Goal: Information Seeking & Learning: Learn about a topic

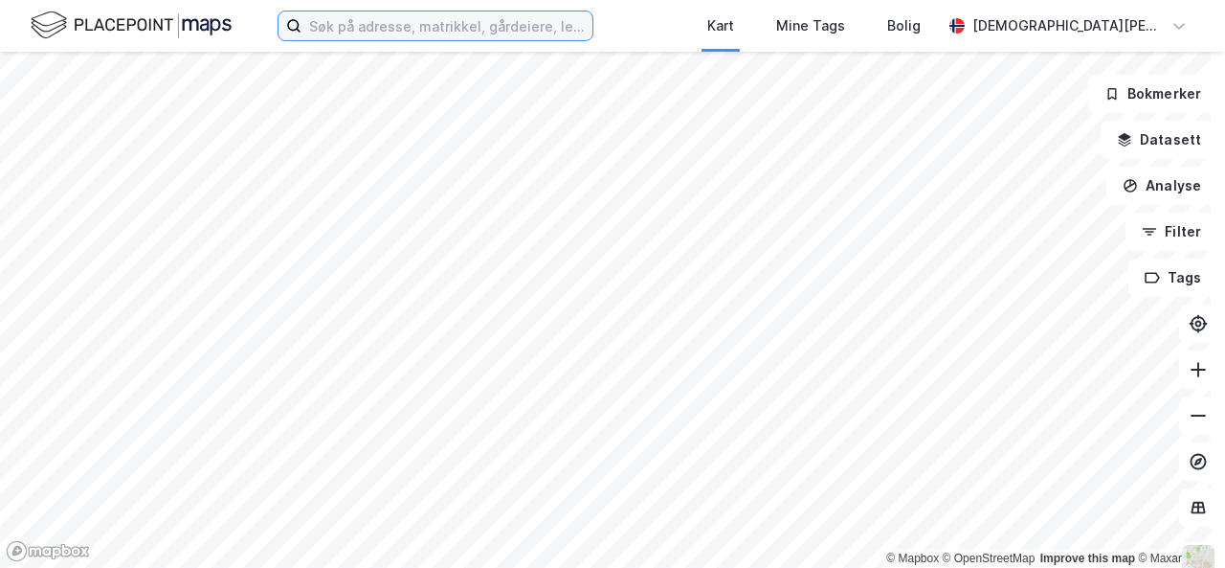
click at [352, 28] on input at bounding box center [446, 25] width 291 height 29
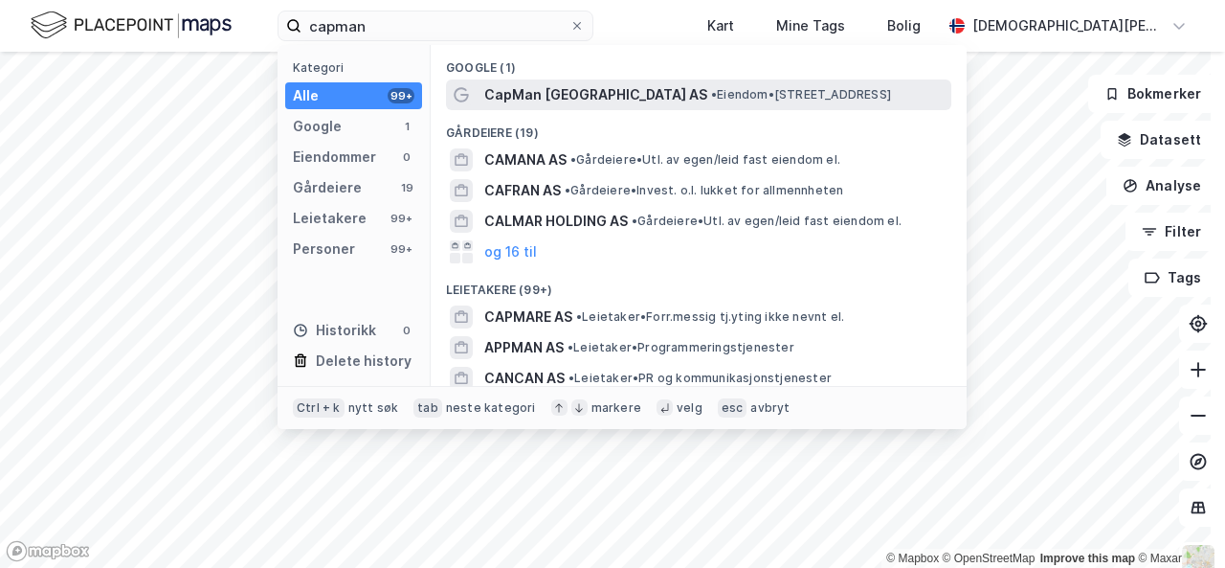
click at [563, 98] on span "CapMan [GEOGRAPHIC_DATA] AS" at bounding box center [595, 94] width 223 height 23
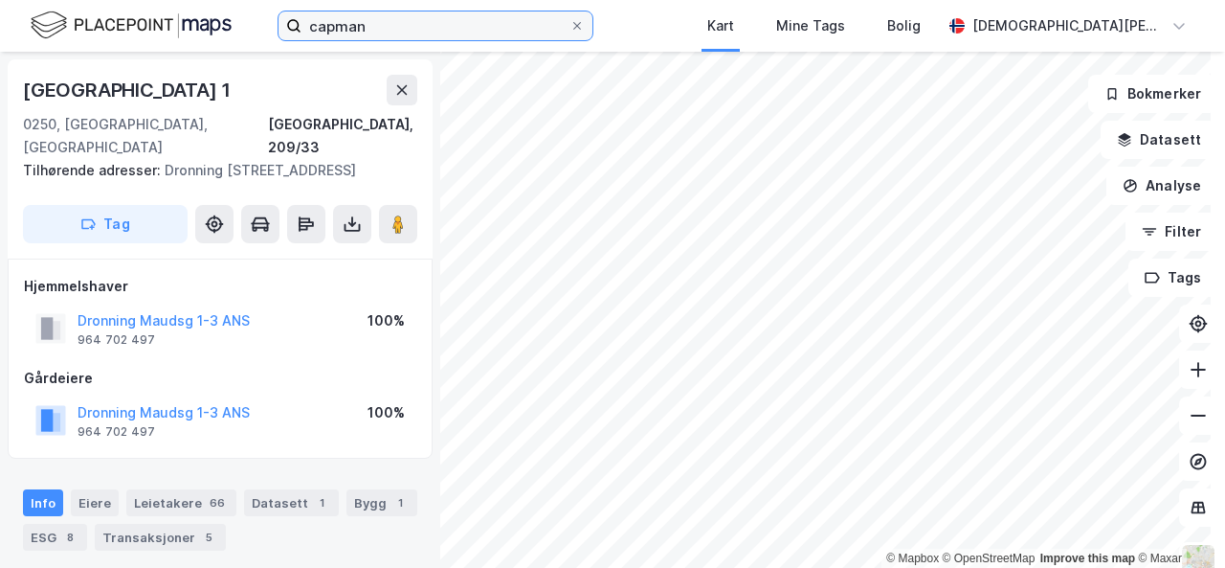
click at [335, 22] on input "capman" at bounding box center [435, 25] width 268 height 29
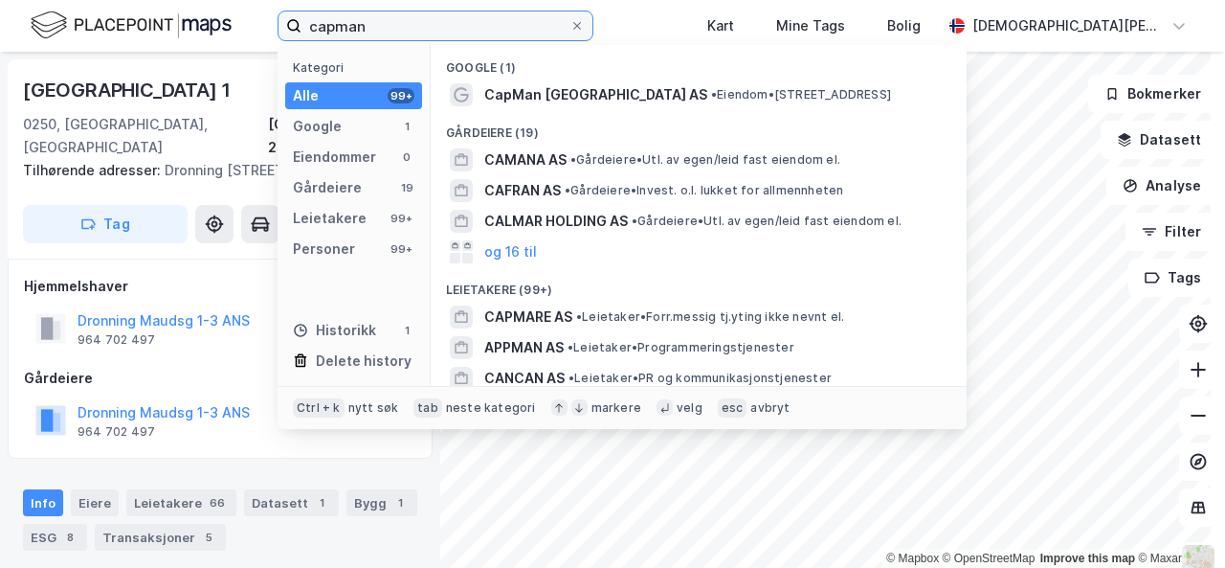
click at [335, 22] on input "capman" at bounding box center [435, 25] width 268 height 29
type input "capman"
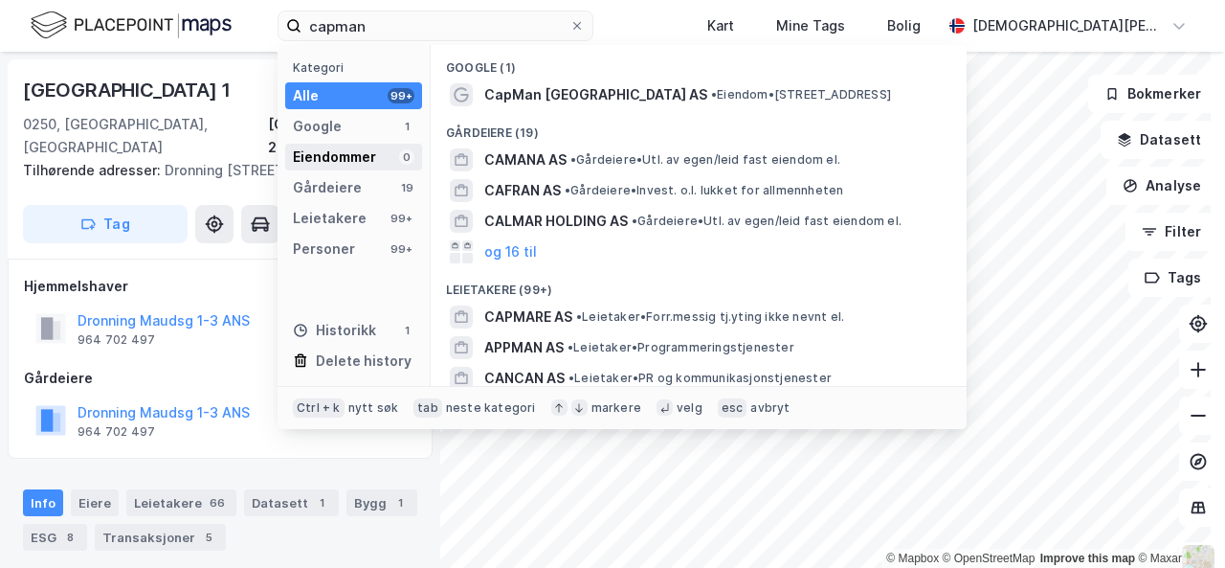
click at [371, 157] on div "Eiendommer" at bounding box center [334, 156] width 83 height 23
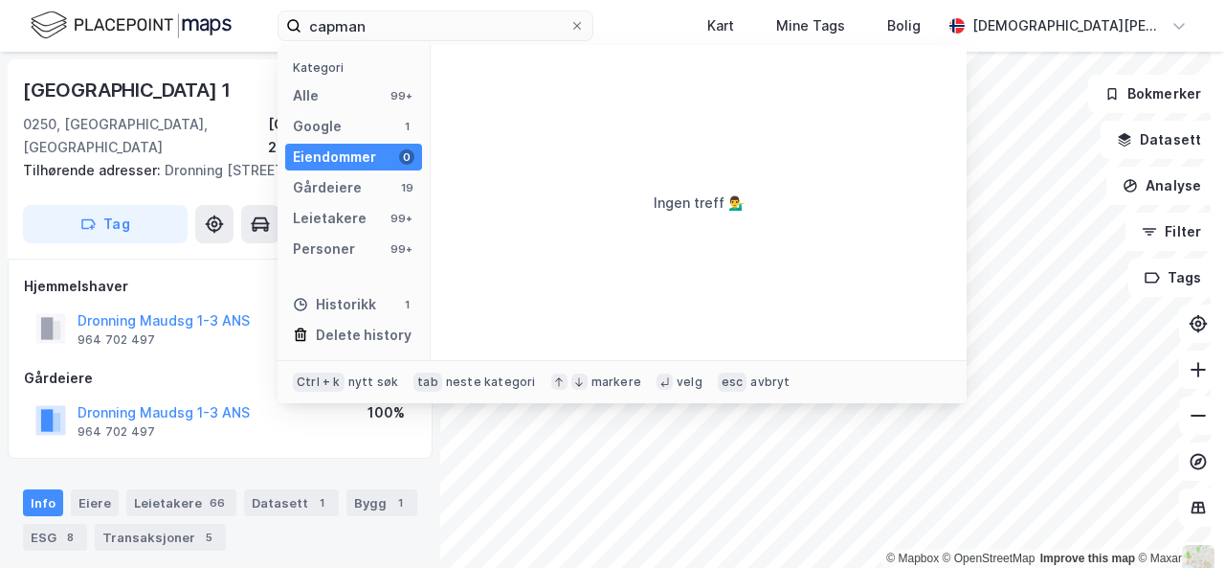
click at [361, 171] on div "Kategori Alle 99+ Google 1 Eiendommer 0 Gårdeiere 19 Leietakere 99+ Personer 99…" at bounding box center [354, 202] width 153 height 315
click at [337, 182] on div "Gårdeiere" at bounding box center [327, 187] width 69 height 23
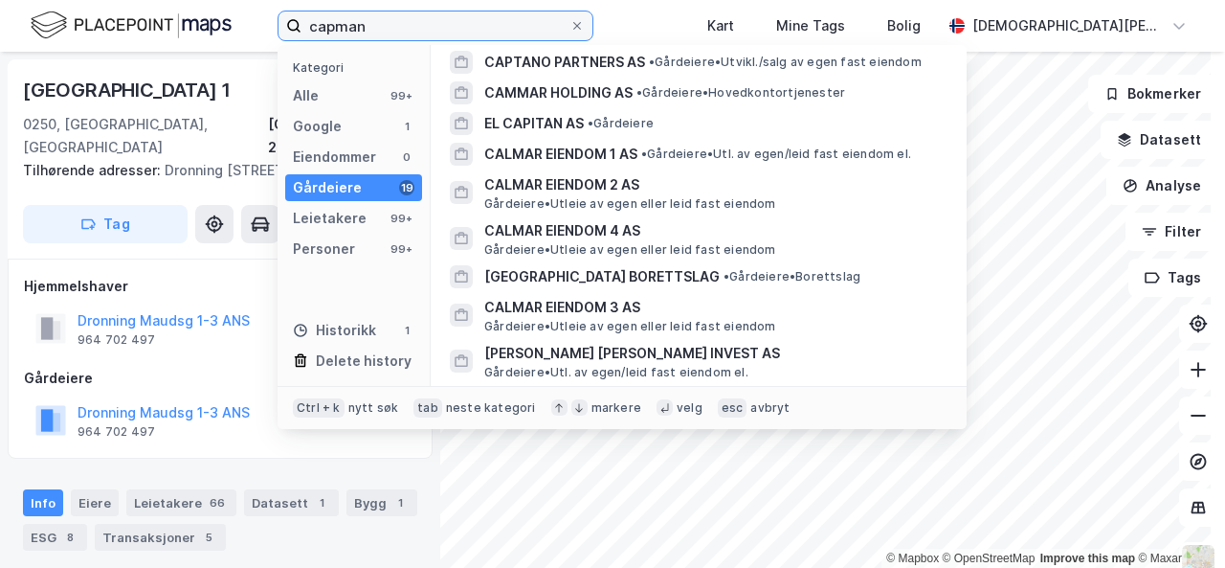
scroll to position [336, 0]
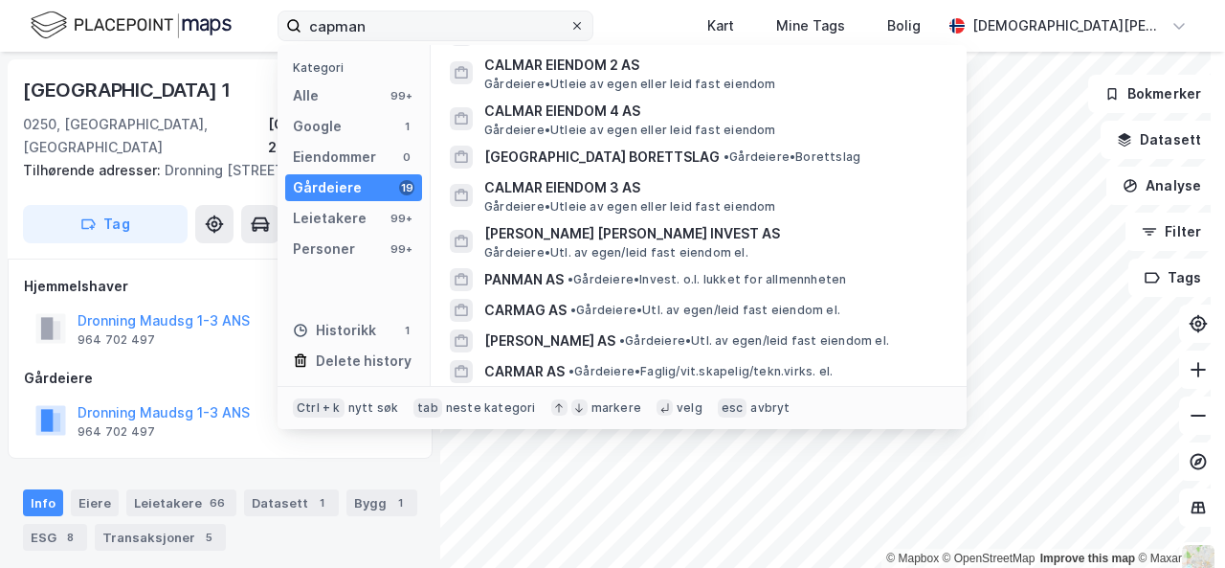
click at [583, 25] on icon at bounding box center [576, 25] width 11 height 11
click at [569, 25] on input "capman" at bounding box center [435, 25] width 268 height 29
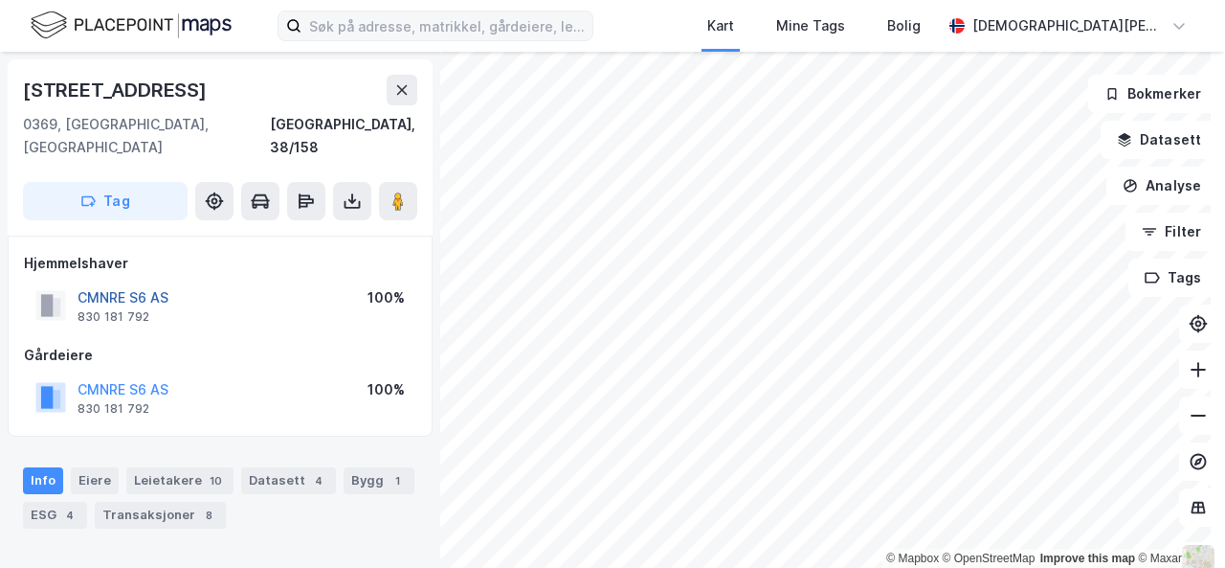
click at [0, 0] on button "CMNRE S6 AS" at bounding box center [0, 0] width 0 height 0
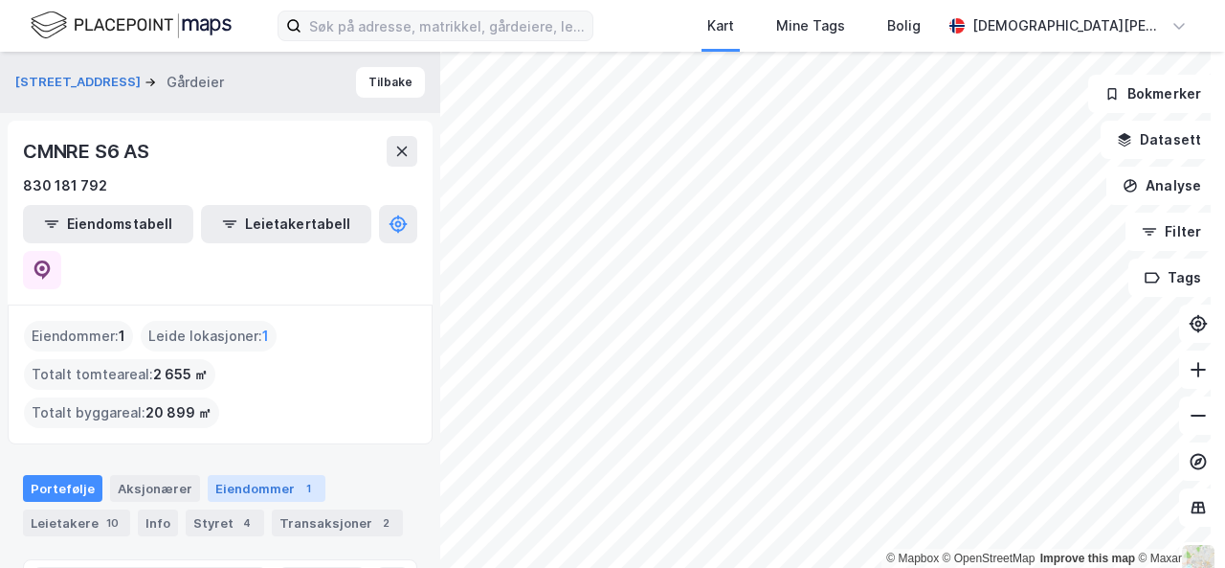
click at [235, 475] on div "Eiendommer 1" at bounding box center [267, 488] width 118 height 27
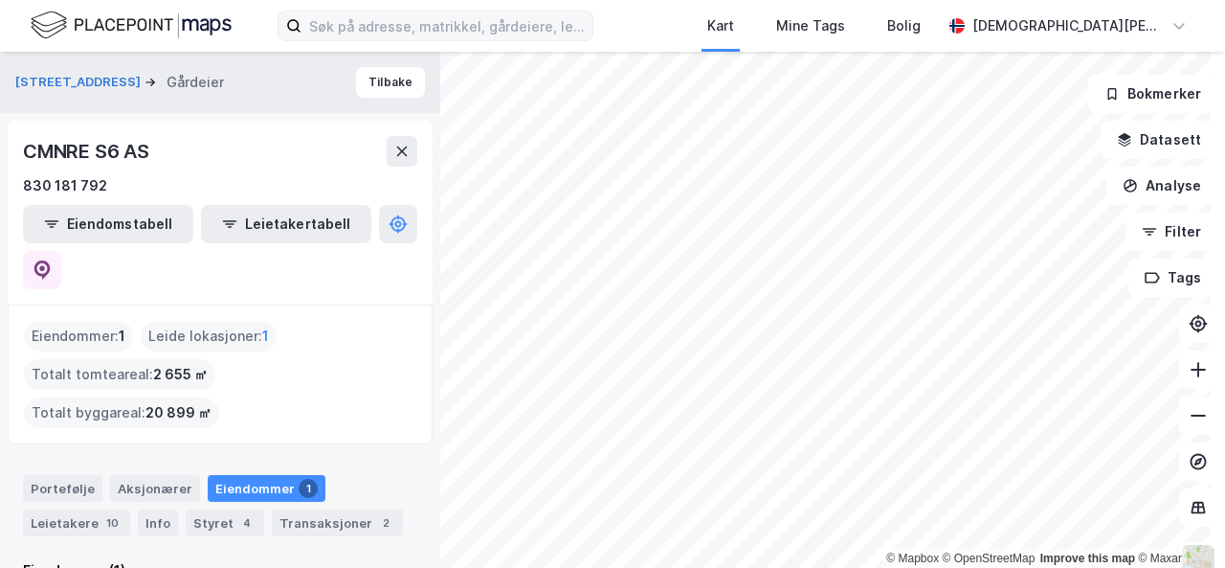
scroll to position [38, 0]
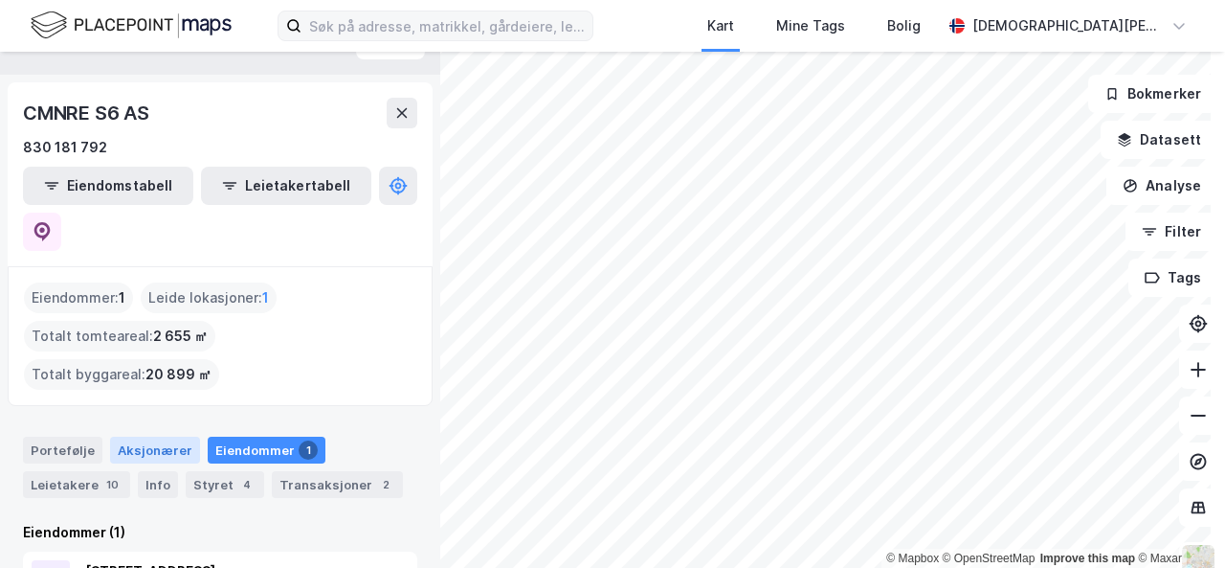
click at [132, 436] on div "Aksjonærer" at bounding box center [155, 449] width 90 height 27
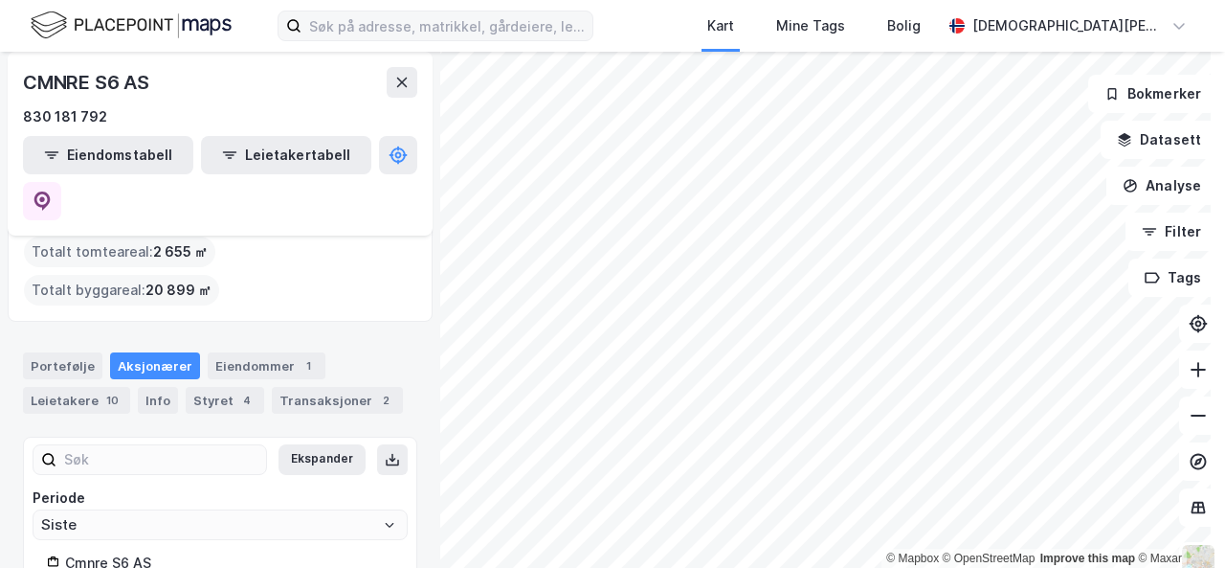
scroll to position [122, 0]
click at [126, 552] on div "Cmnre S6 AS" at bounding box center [229, 563] width 328 height 23
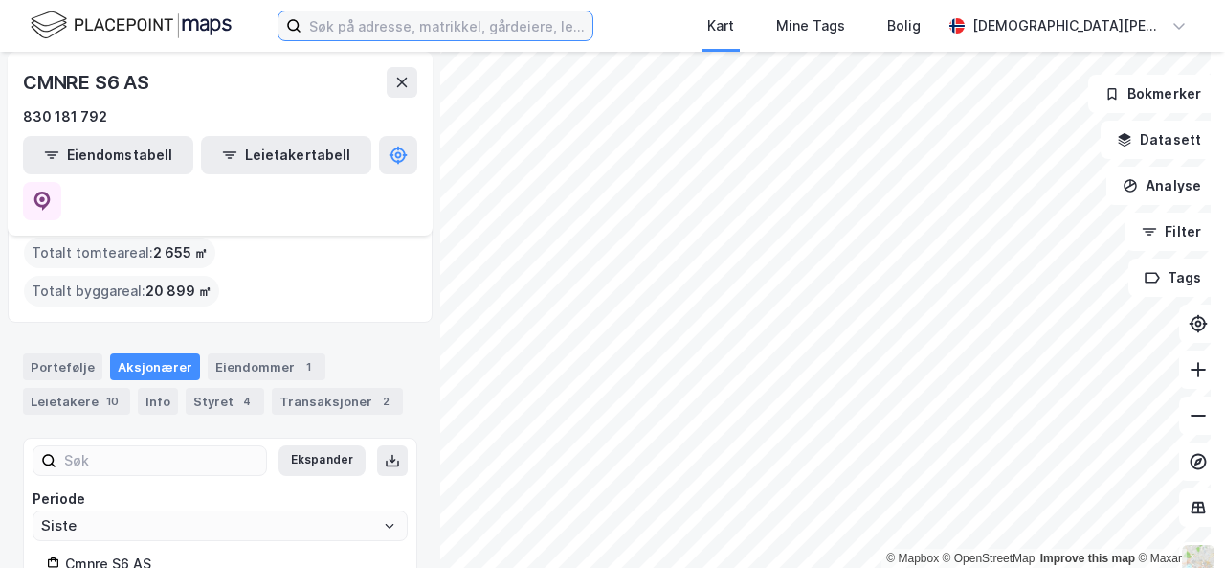
click at [334, 28] on input at bounding box center [446, 25] width 291 height 29
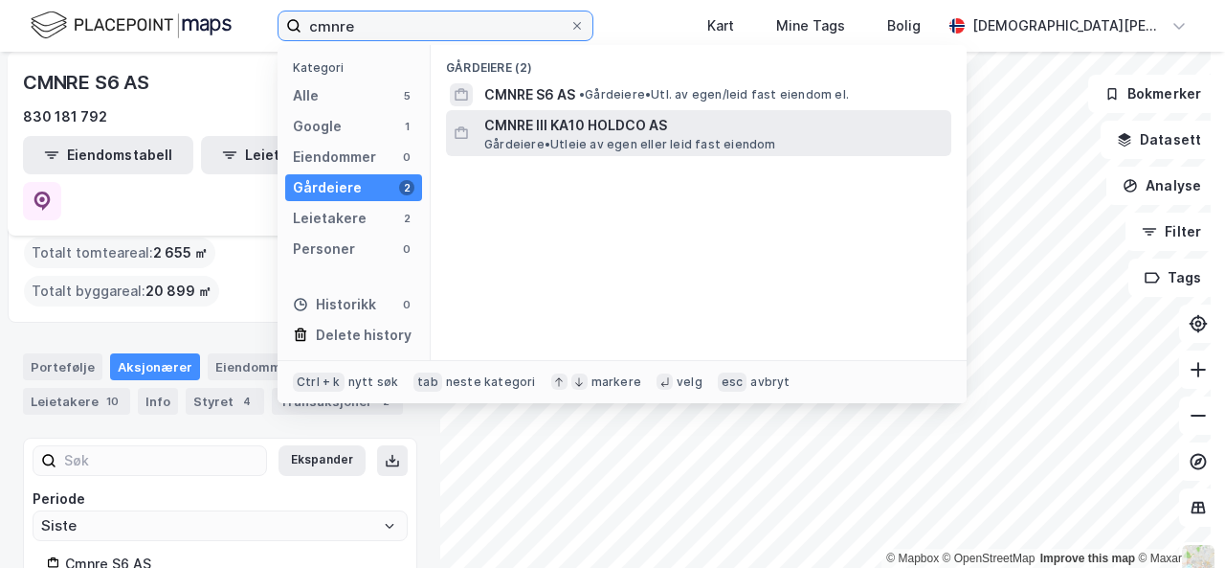
type input "cmnre"
click at [533, 128] on span "CMNRE III KA10 HOLDCO AS" at bounding box center [713, 125] width 459 height 23
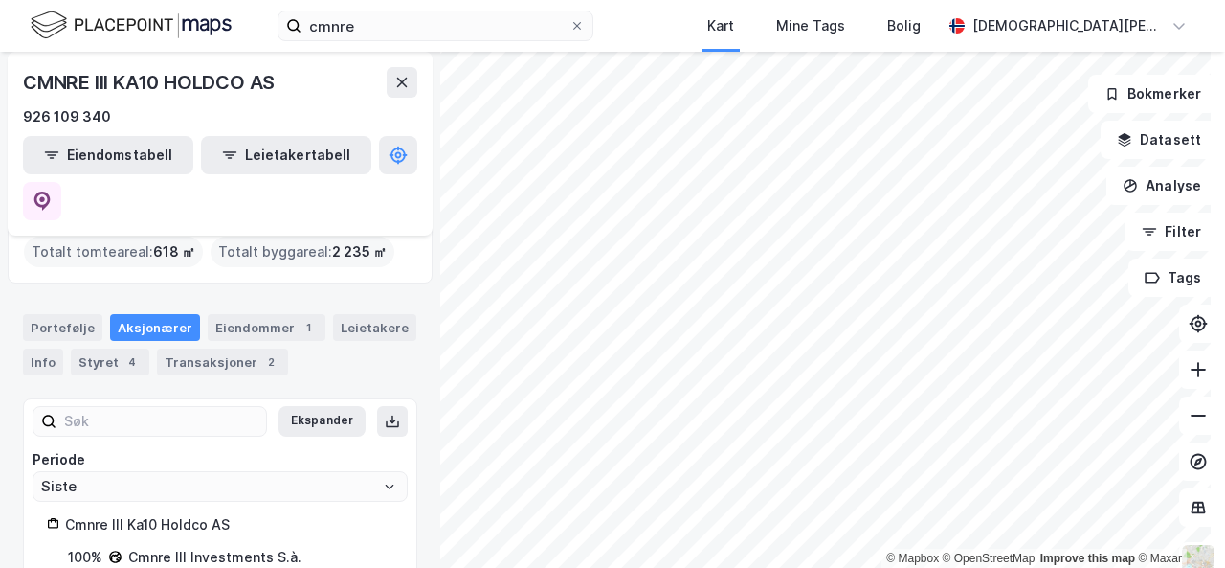
scroll to position [60, 0]
click at [98, 349] on div "Styret 4" at bounding box center [110, 362] width 78 height 27
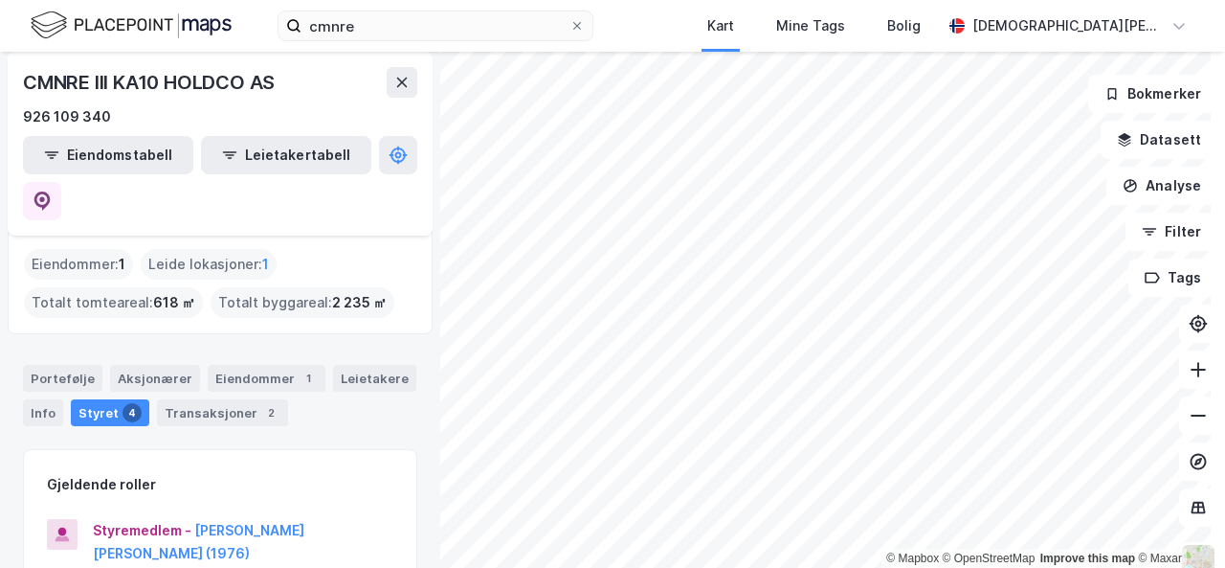
scroll to position [10, 0]
